Goal: Task Accomplishment & Management: Use online tool/utility

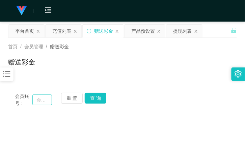
scroll to position [74, 0]
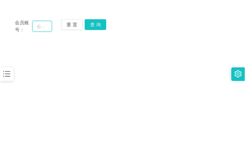
click at [51, 29] on input "text" at bounding box center [42, 26] width 20 height 11
paste input "ckkk"
type input "ckkk"
click at [92, 28] on button "查 询" at bounding box center [96, 24] width 22 height 11
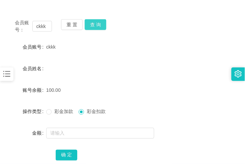
click at [95, 27] on button "查 询" at bounding box center [96, 24] width 22 height 11
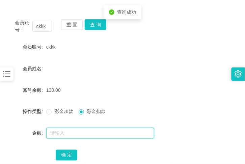
click at [78, 133] on input "text" at bounding box center [100, 133] width 108 height 11
type input "130"
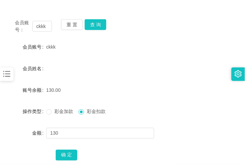
click at [72, 146] on form "会员账号 ckkk 会员姓名 账号余额 130.00 操作类型 彩金加款 彩金扣款 金额 130 确 定" at bounding box center [122, 100] width 229 height 121
click at [69, 155] on button "确 定" at bounding box center [67, 155] width 22 height 11
